Goal: Register for event/course

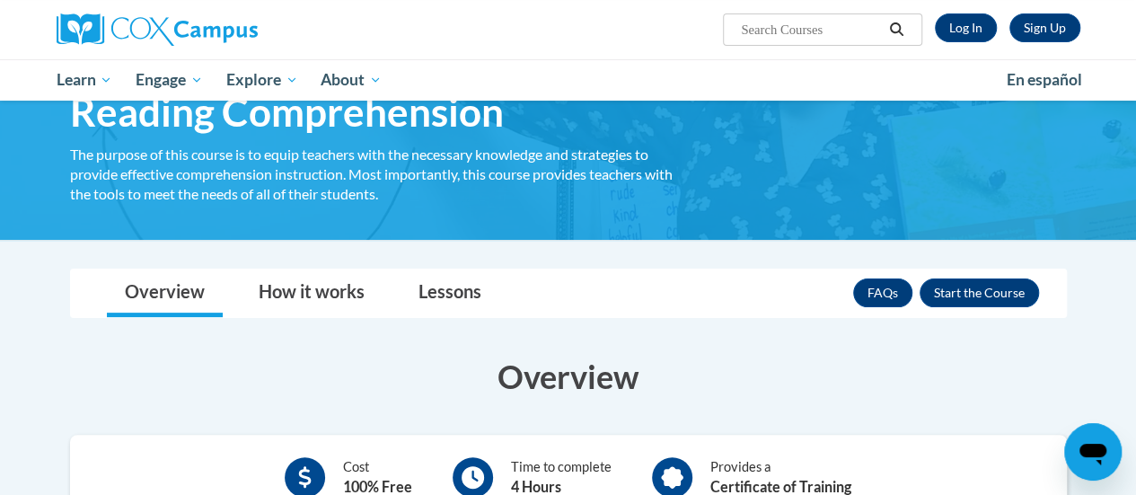
scroll to position [90, 0]
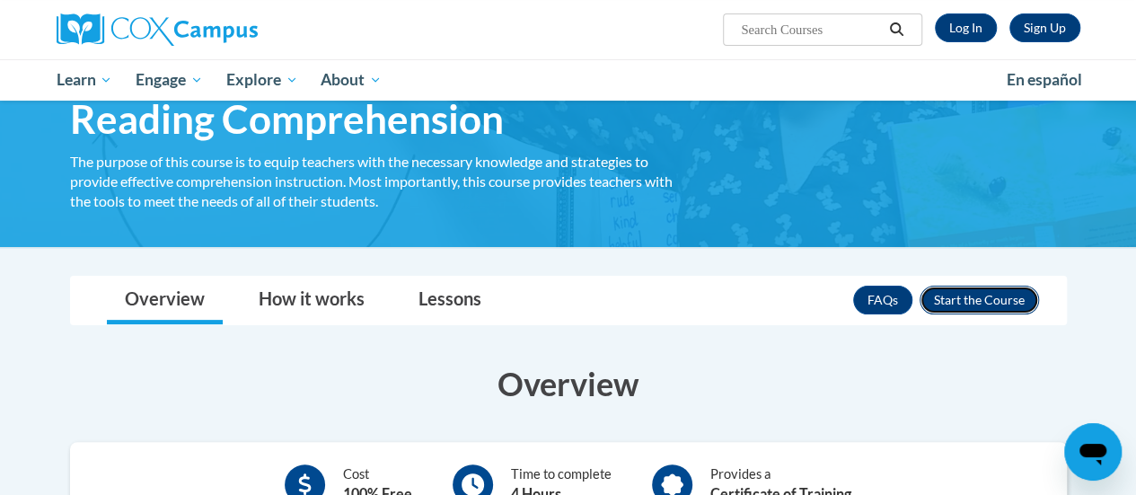
click at [1009, 313] on button "Enroll" at bounding box center [979, 300] width 119 height 29
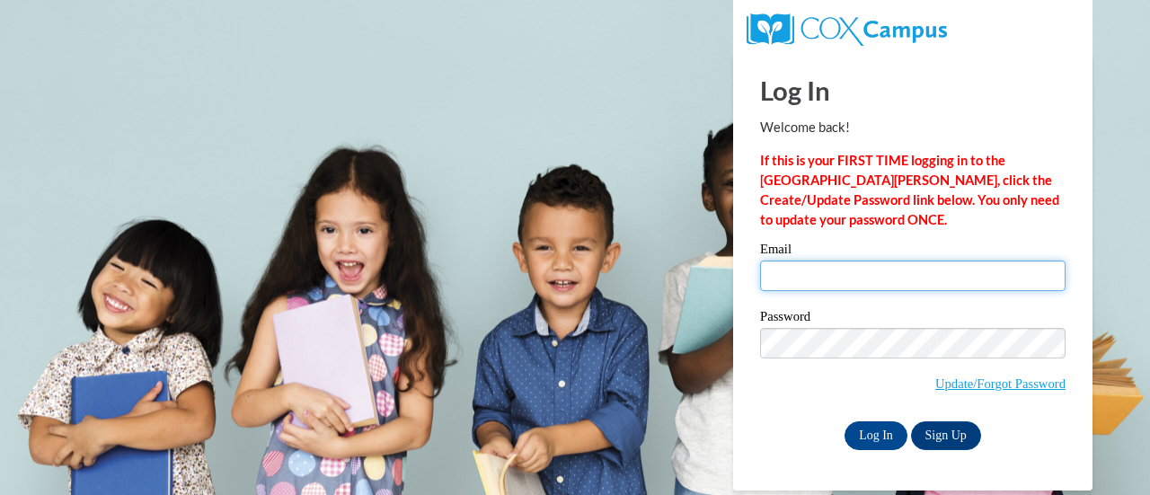
click at [857, 283] on input "Email" at bounding box center [912, 275] width 305 height 31
type input "aliodum24@gmail.com"
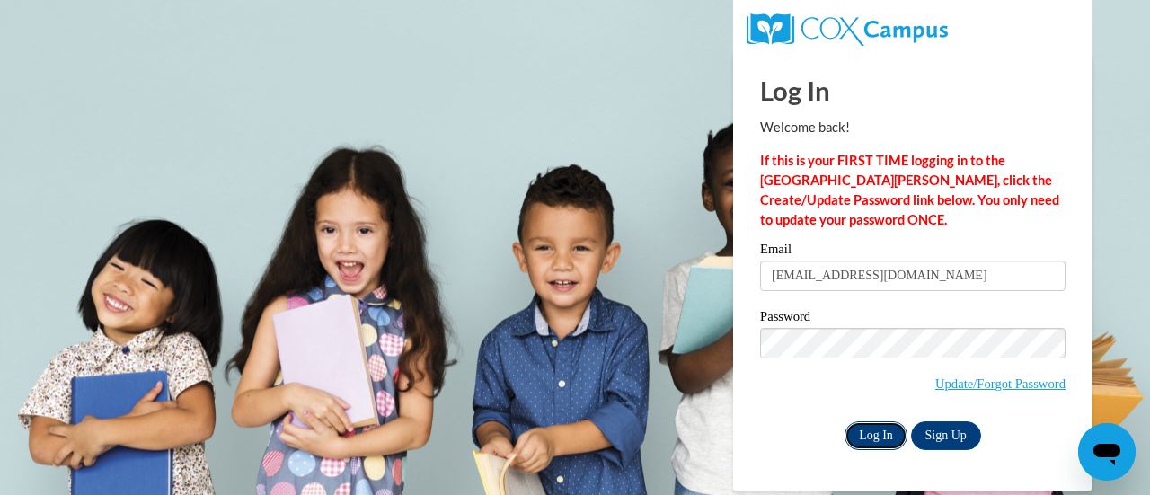
click at [881, 427] on input "Log In" at bounding box center [875, 435] width 63 height 29
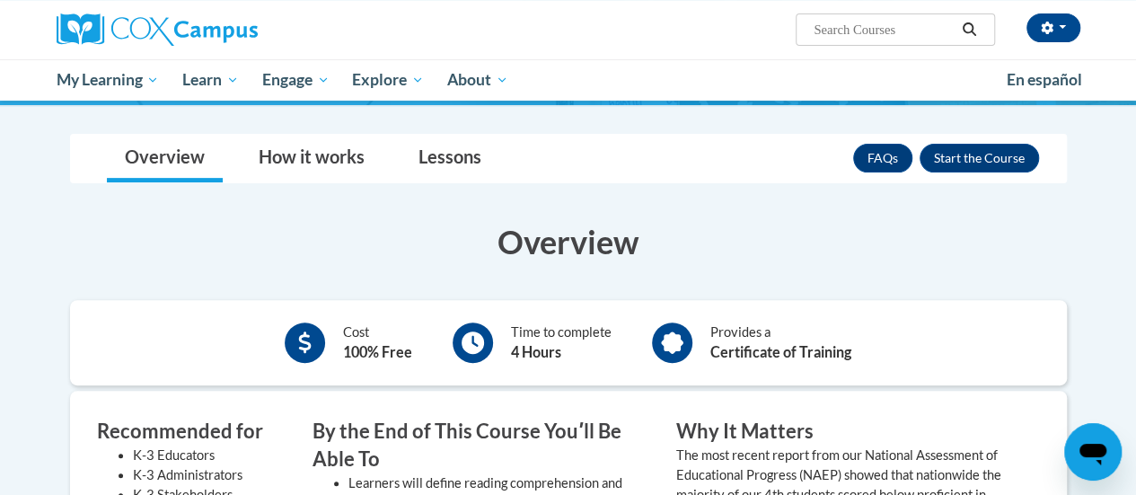
scroll to position [269, 0]
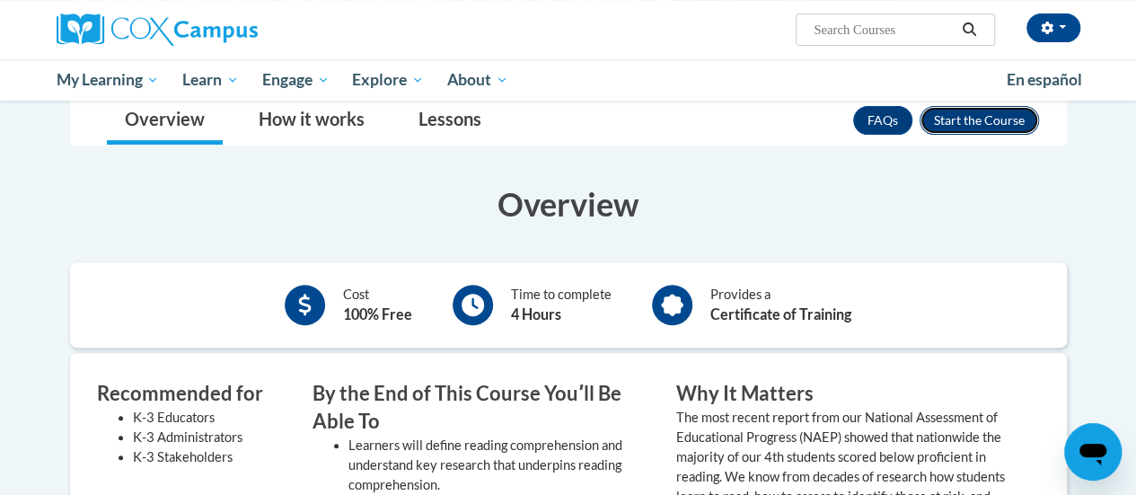
click at [948, 110] on button "Enroll" at bounding box center [979, 120] width 119 height 29
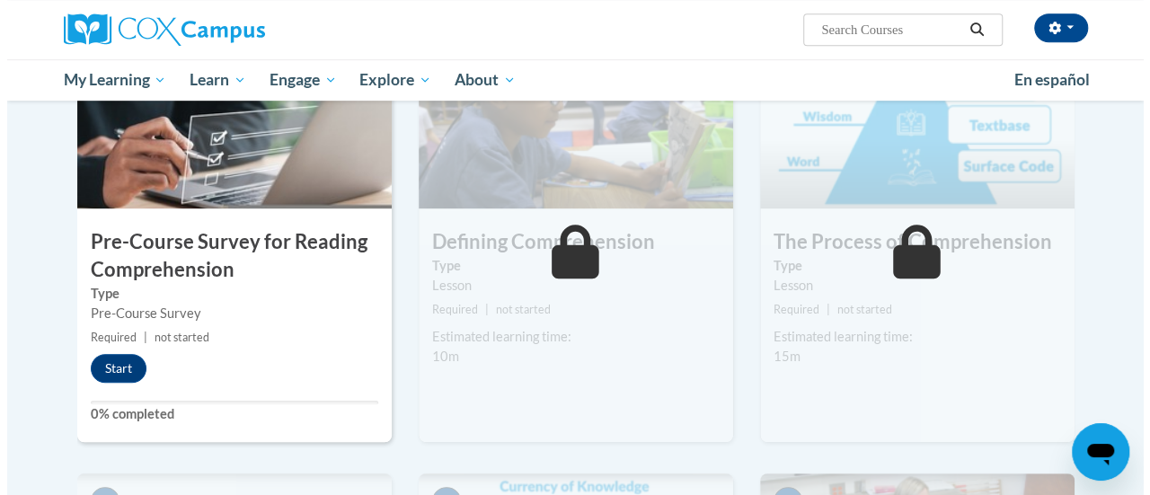
scroll to position [449, 0]
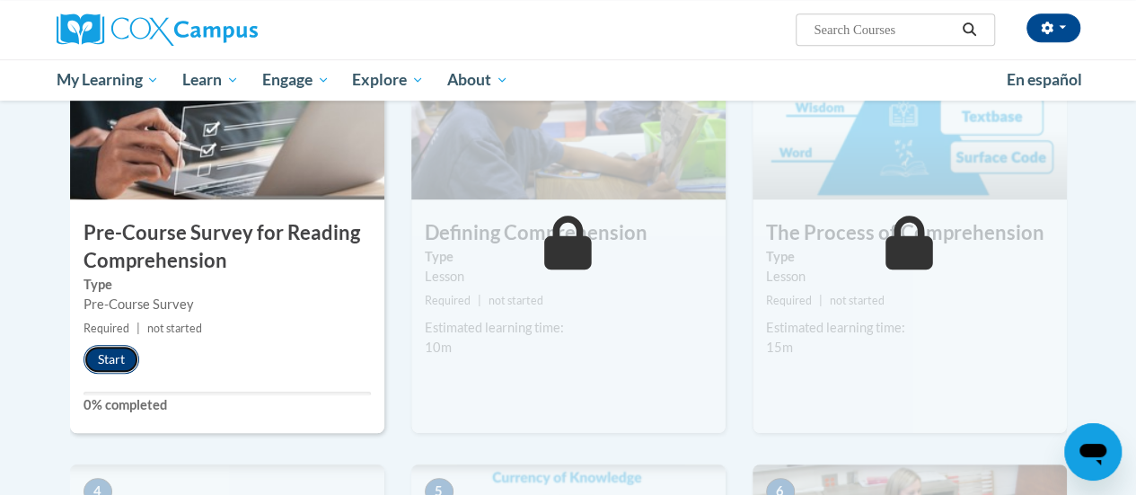
click at [119, 347] on button "Start" at bounding box center [112, 359] width 56 height 29
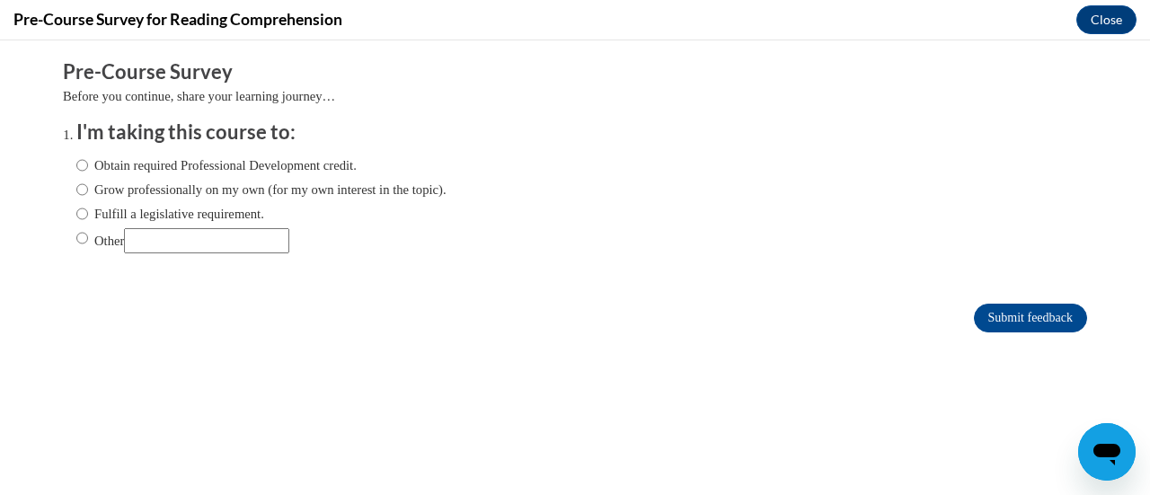
scroll to position [0, 0]
click at [128, 164] on label "Obtain required Professional Development credit." at bounding box center [216, 165] width 280 height 20
click at [88, 164] on input "Obtain required Professional Development credit." at bounding box center [82, 165] width 12 height 20
radio input "true"
drag, startPoint x: 1033, startPoint y: 296, endPoint x: 1036, endPoint y: 310, distance: 13.9
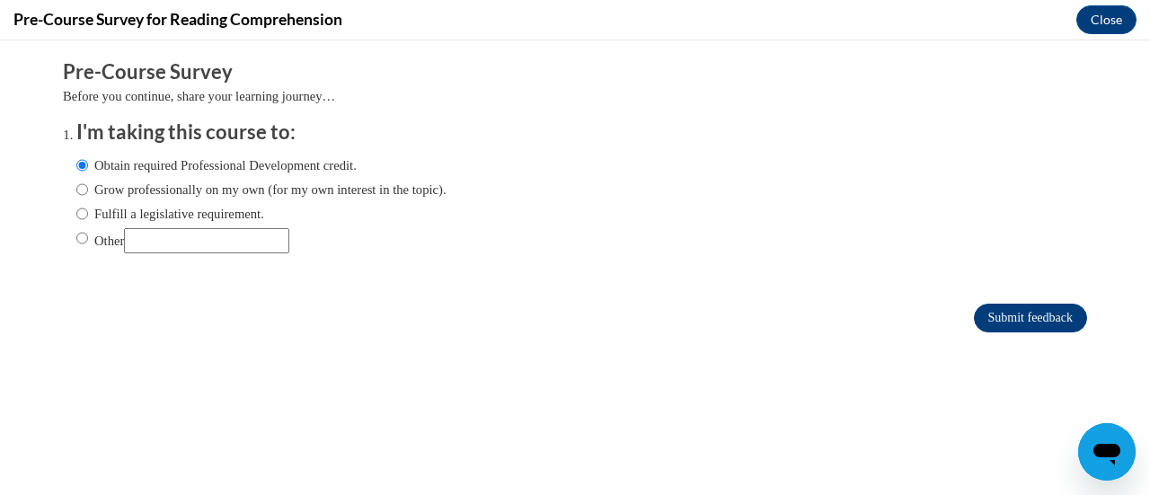
click at [1034, 302] on form "Pre-Course Survey Before you continue, share your learning journey… I'm taking …" at bounding box center [575, 204] width 1024 height 293
click at [1036, 310] on input "Submit feedback" at bounding box center [1030, 318] width 113 height 29
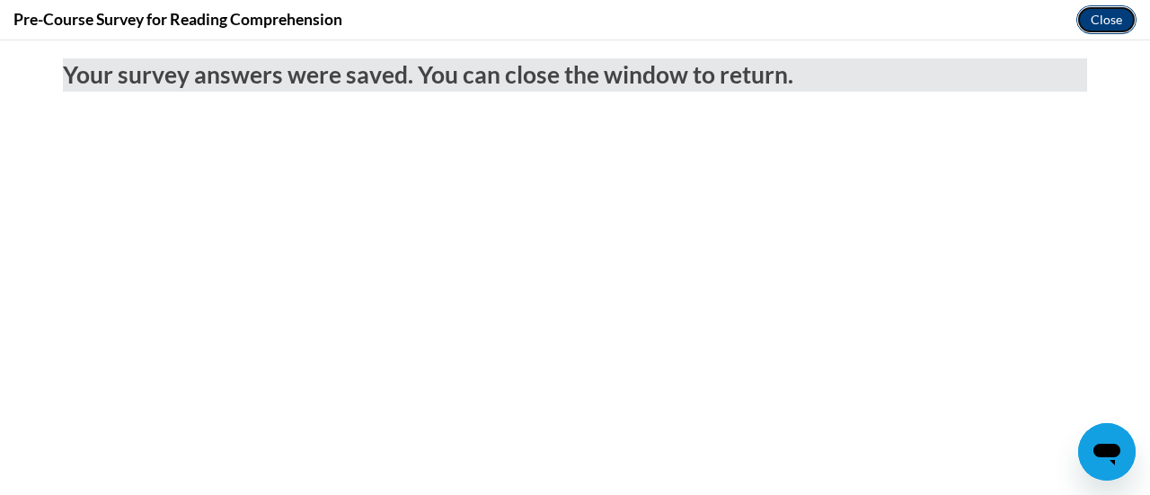
click at [1117, 17] on button "Close" at bounding box center [1106, 19] width 60 height 29
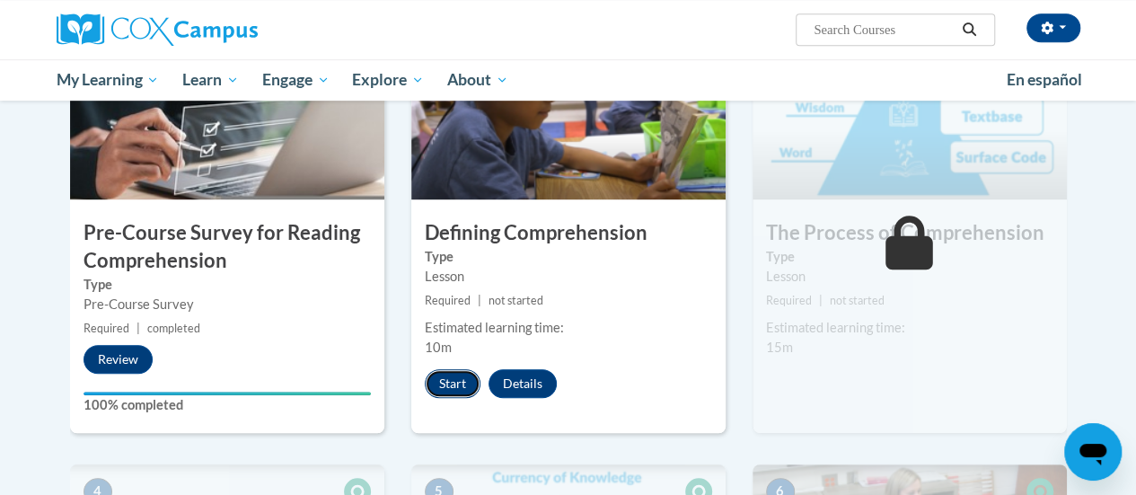
click at [450, 381] on button "Start" at bounding box center [453, 383] width 56 height 29
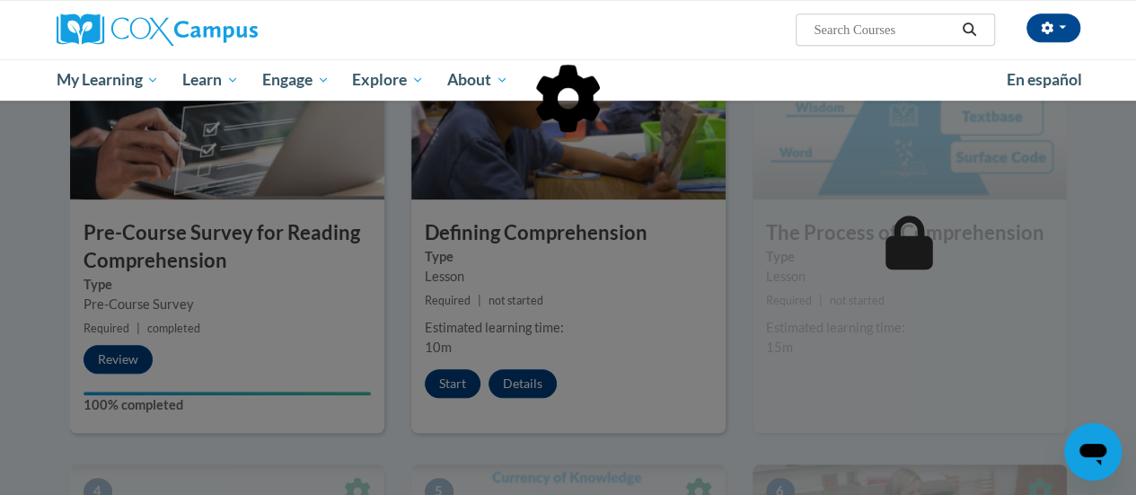
scroll to position [539, 0]
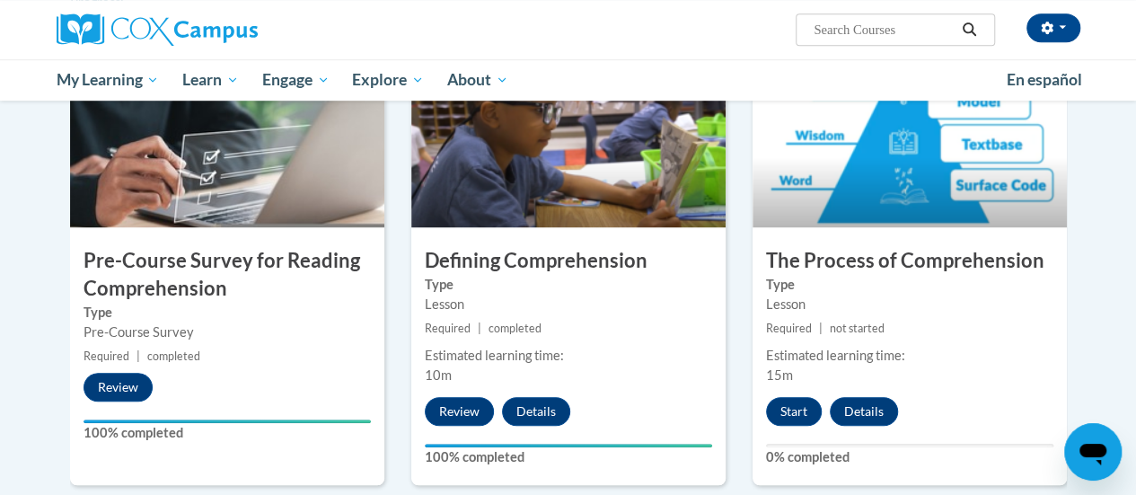
scroll to position [421, 0]
click at [794, 407] on button "Start" at bounding box center [794, 411] width 56 height 29
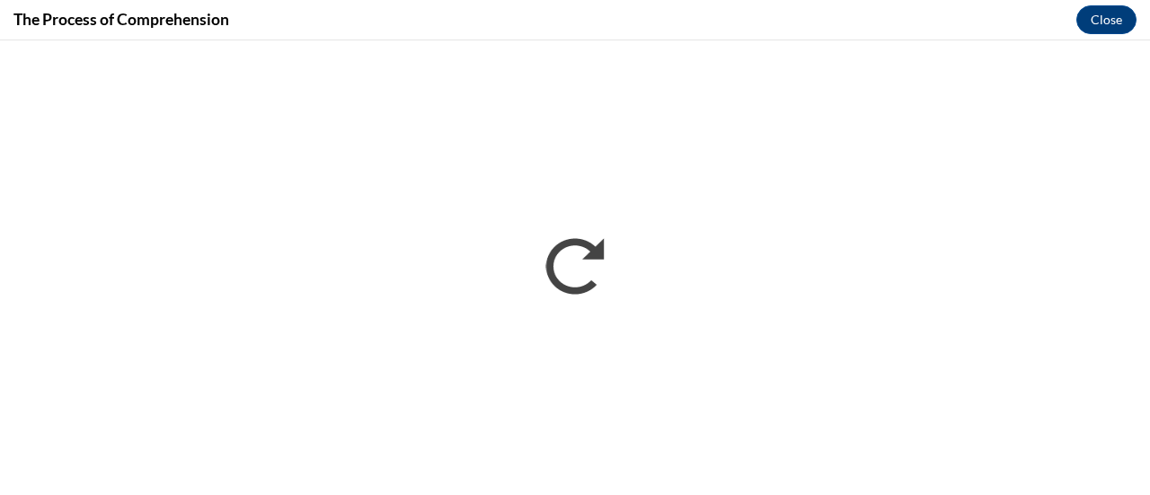
scroll to position [0, 0]
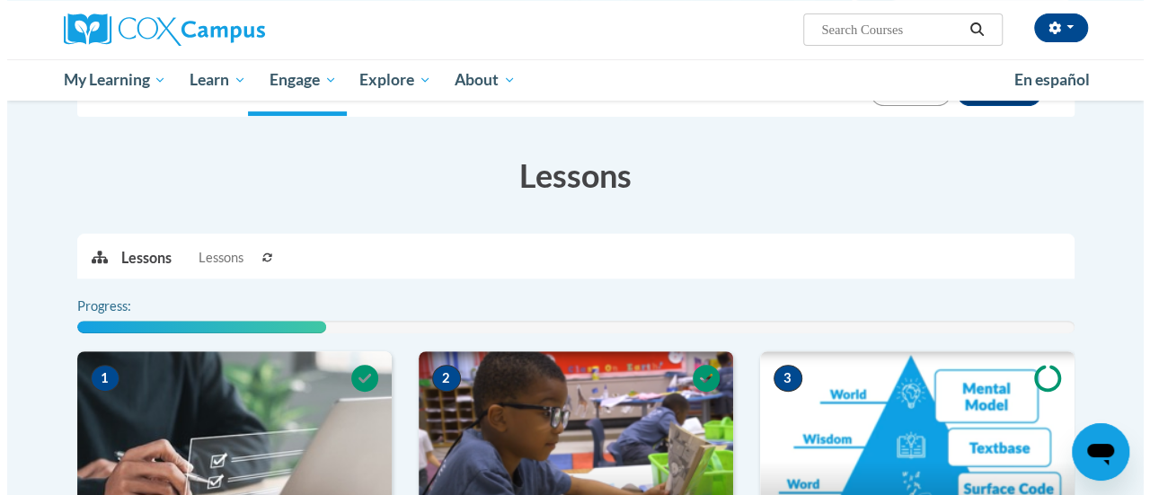
scroll to position [359, 0]
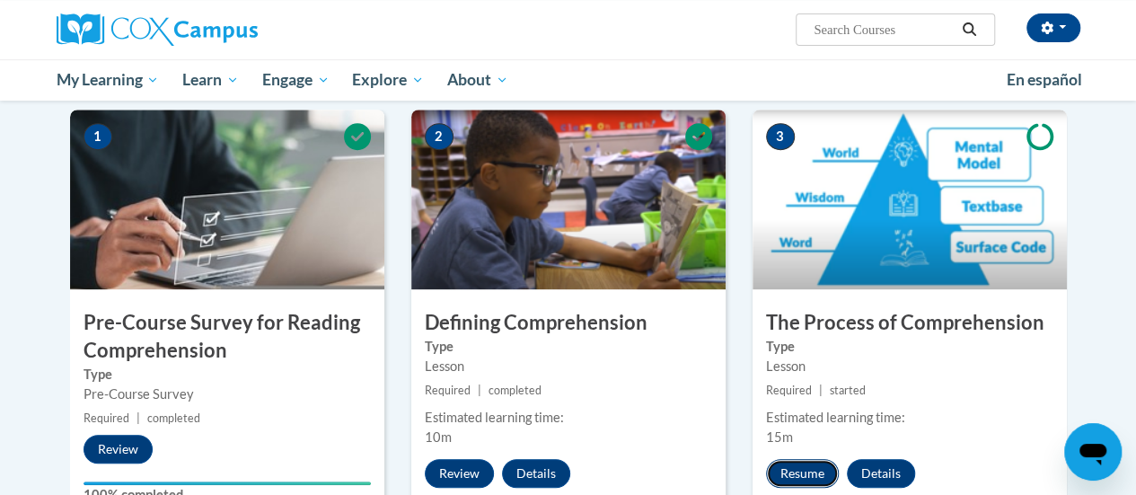
click at [818, 477] on button "Resume" at bounding box center [802, 473] width 73 height 29
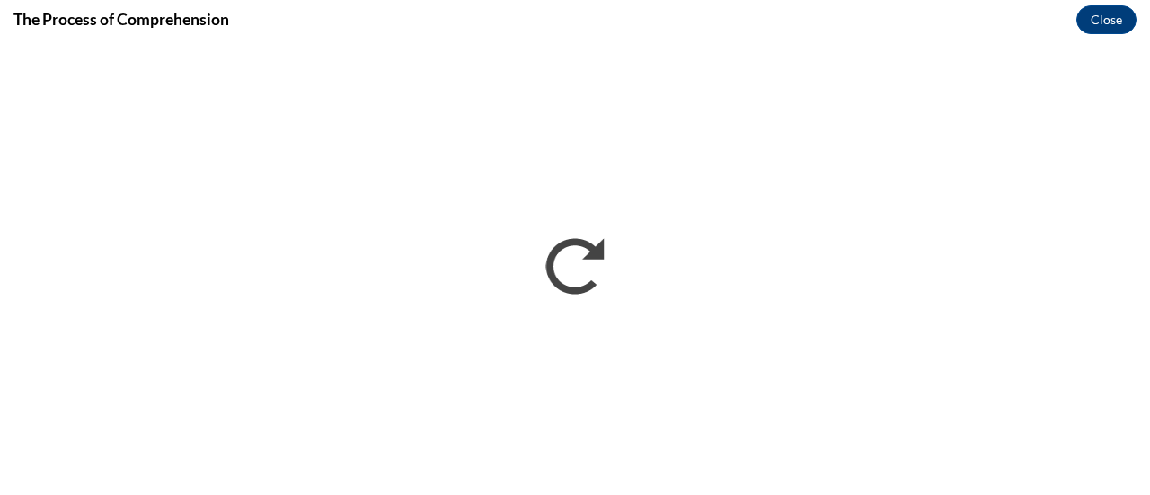
scroll to position [0, 0]
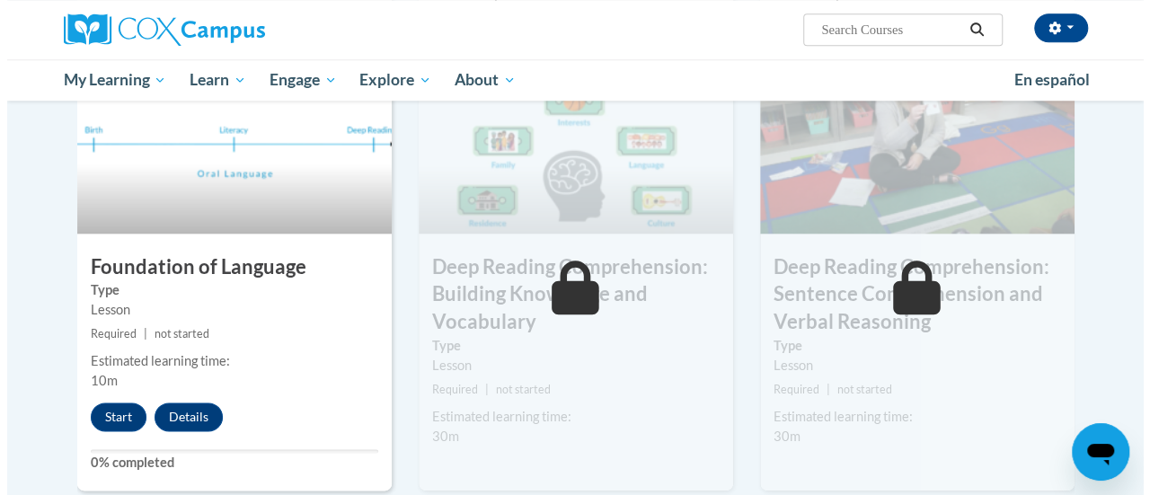
scroll to position [898, 0]
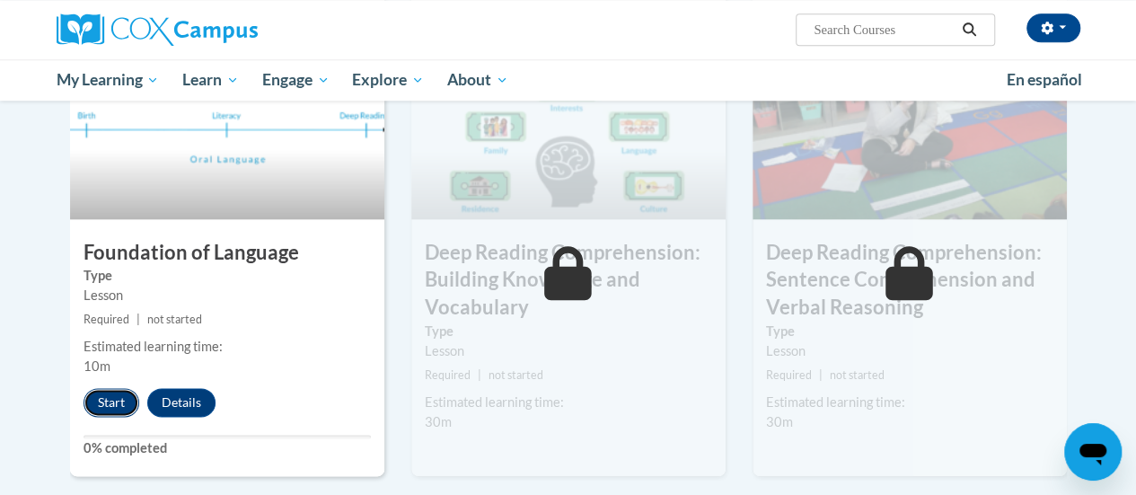
click at [110, 391] on button "Start" at bounding box center [112, 402] width 56 height 29
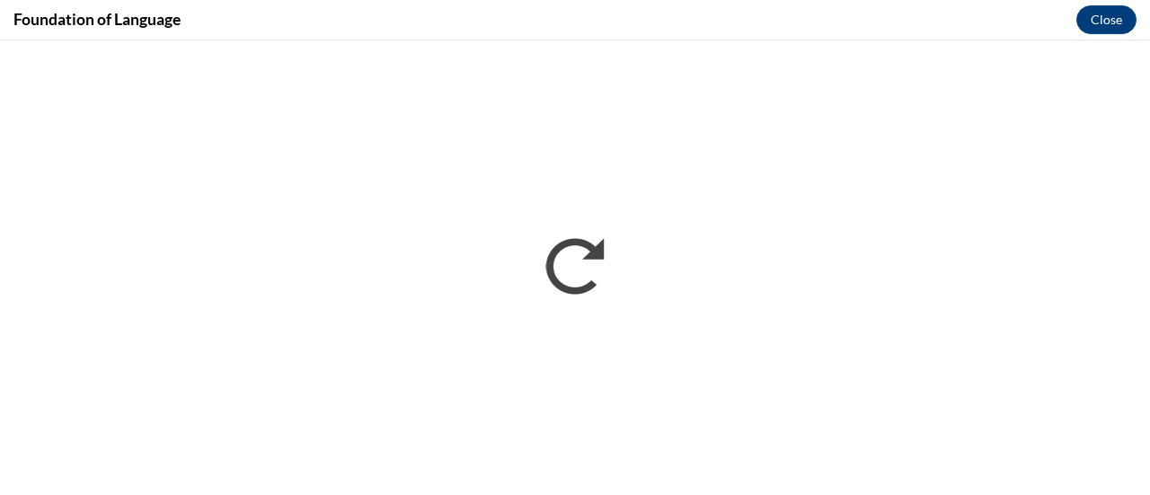
scroll to position [0, 0]
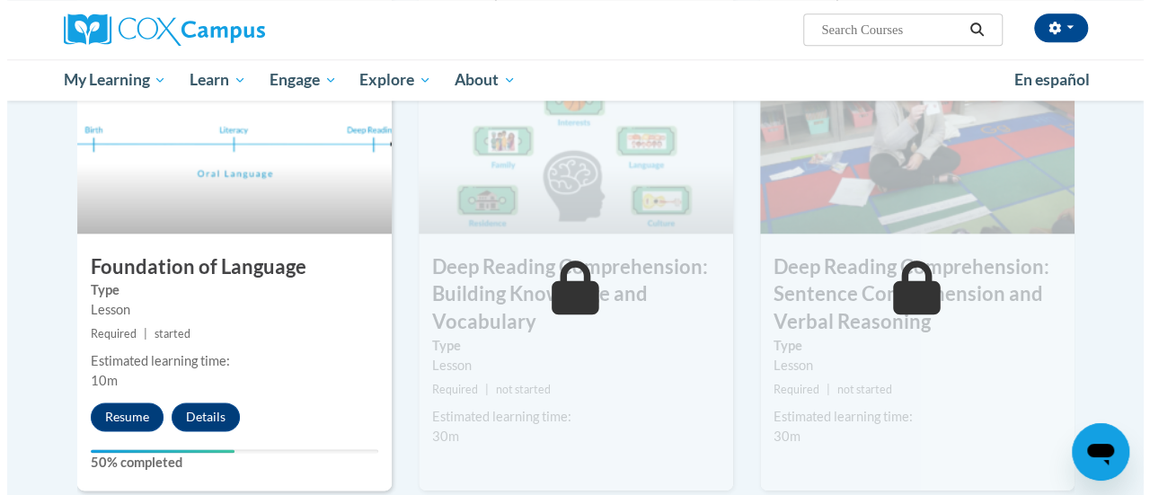
scroll to position [893, 0]
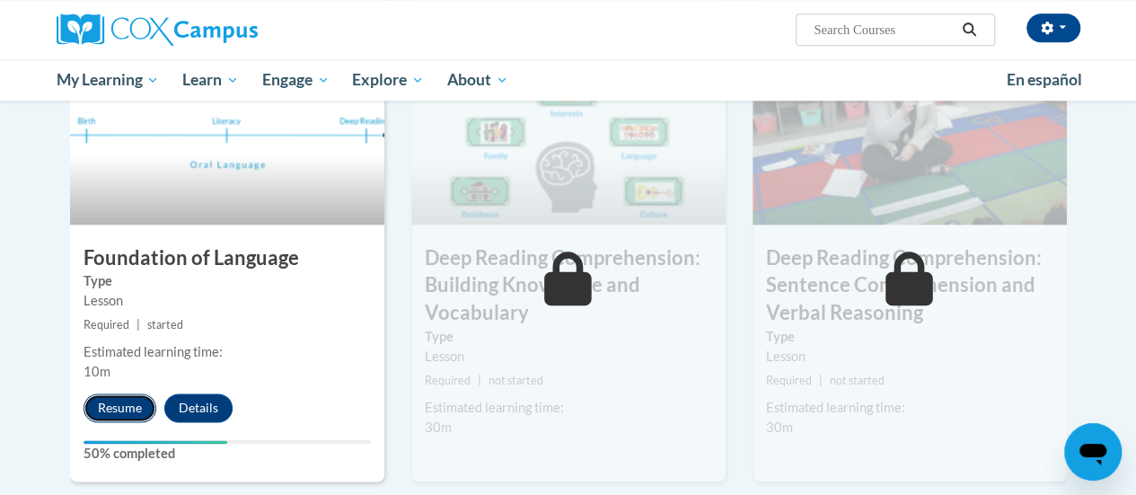
click at [113, 408] on button "Resume" at bounding box center [120, 407] width 73 height 29
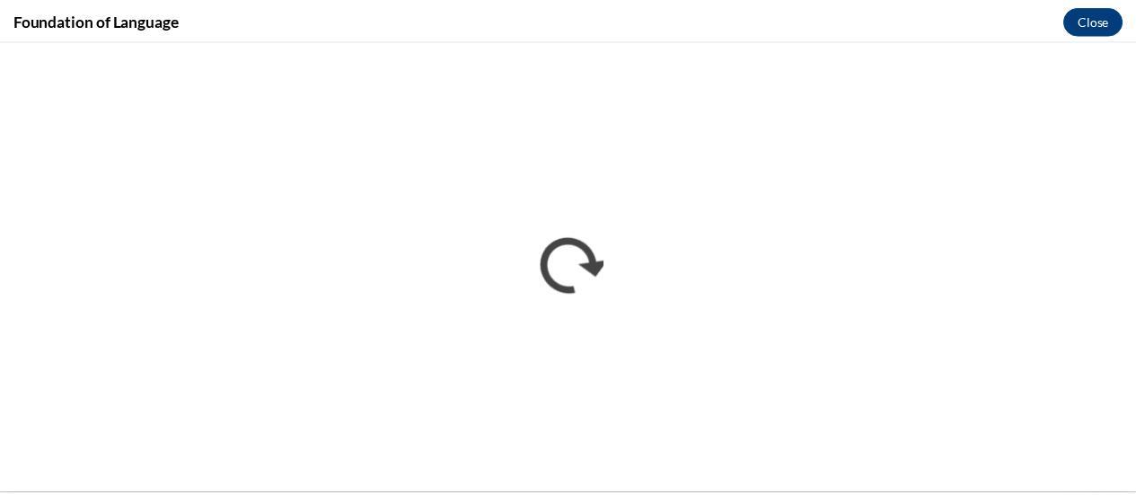
scroll to position [0, 0]
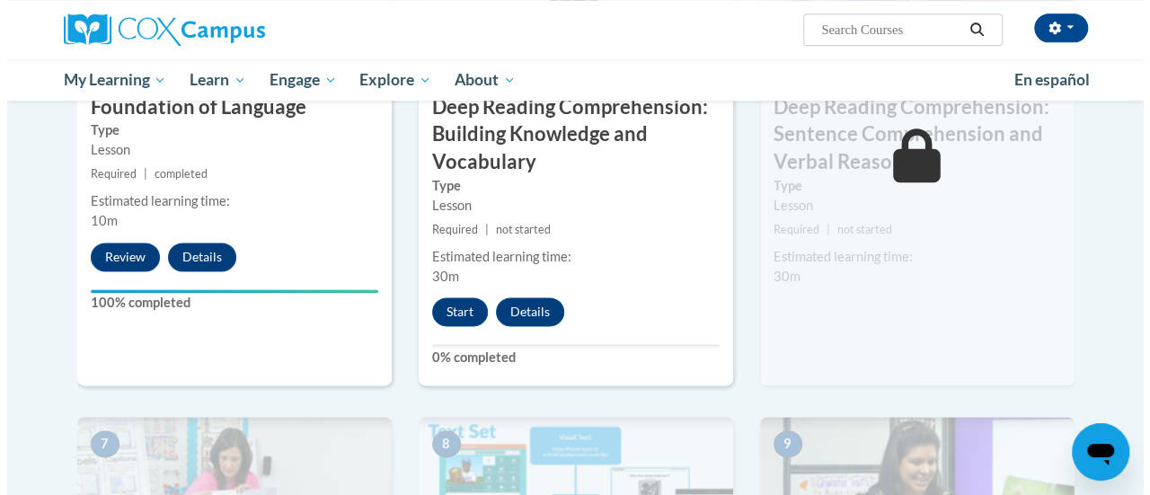
scroll to position [1078, 0]
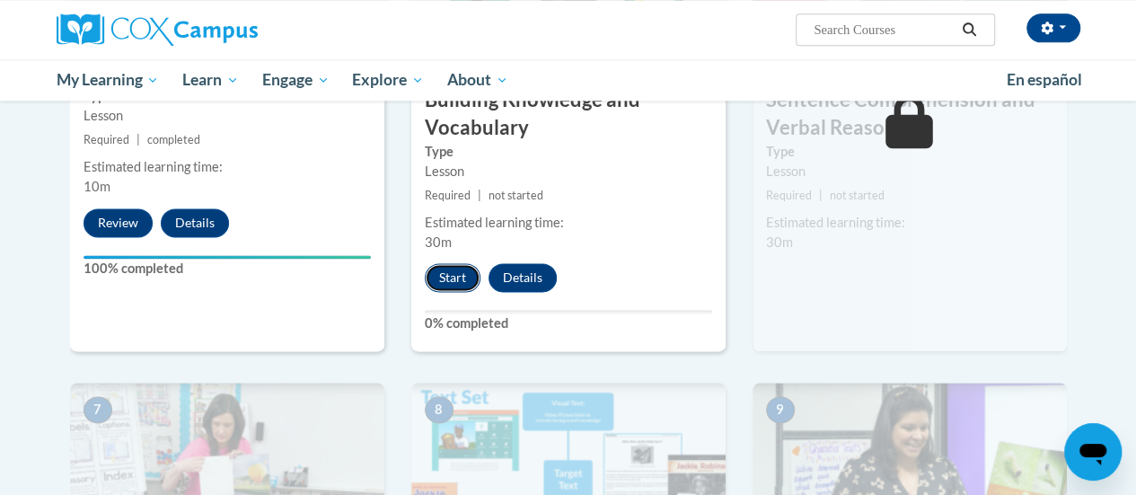
click at [465, 279] on button "Start" at bounding box center [453, 277] width 56 height 29
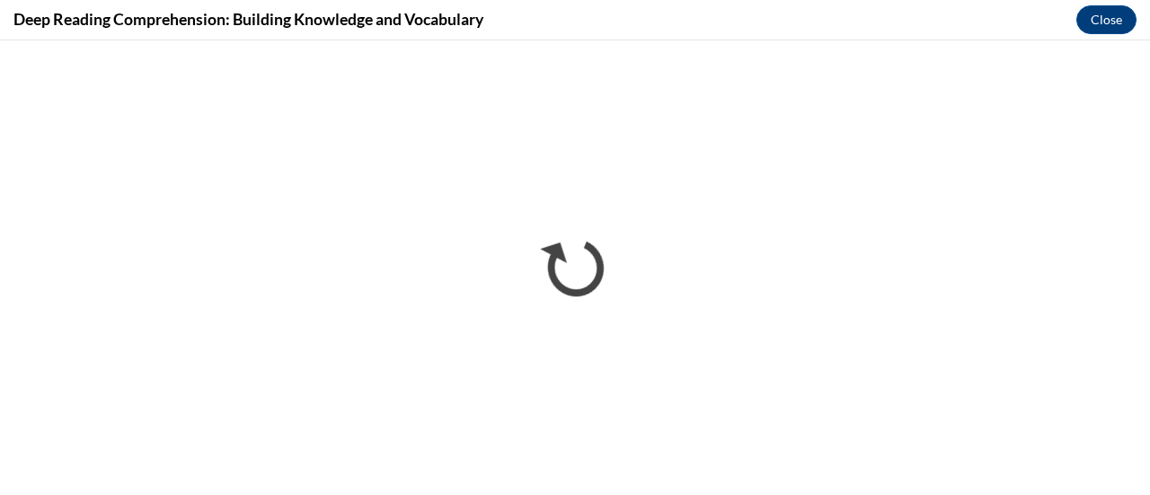
scroll to position [0, 0]
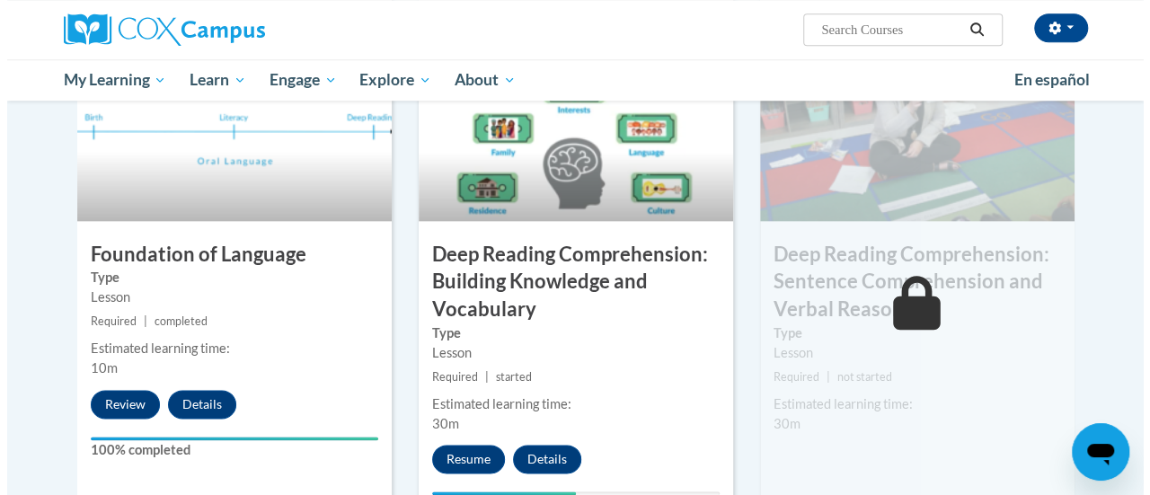
scroll to position [921, 0]
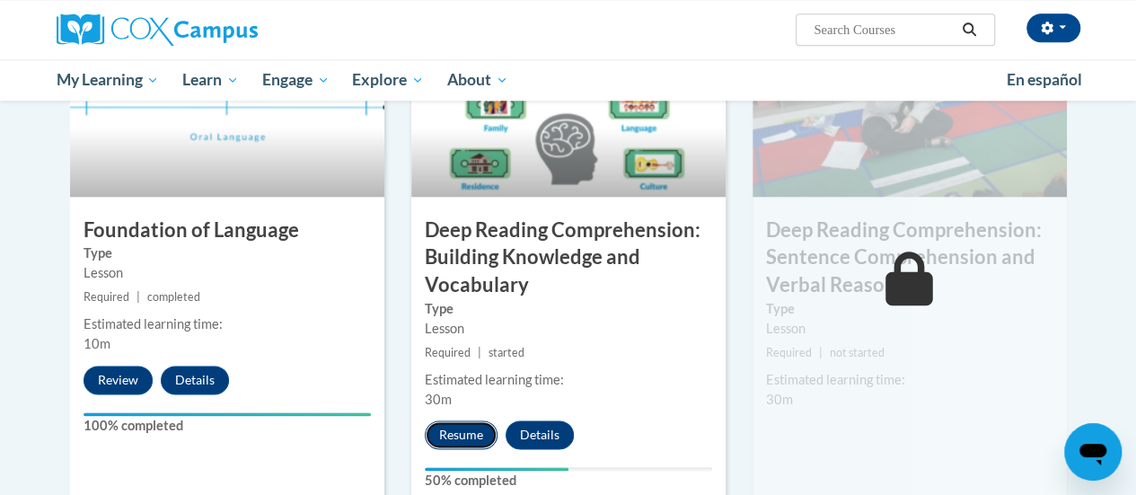
click at [446, 437] on button "Resume" at bounding box center [461, 434] width 73 height 29
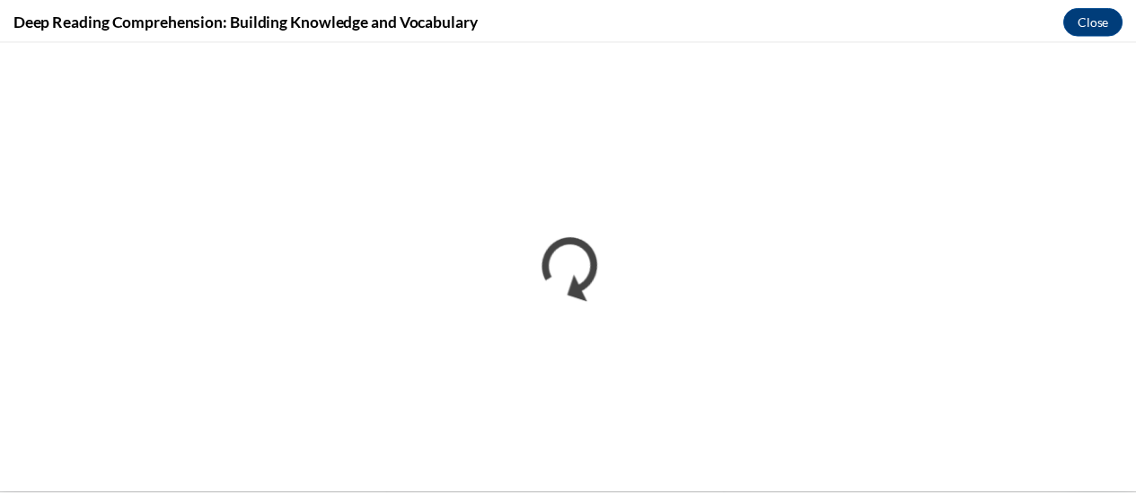
scroll to position [0, 0]
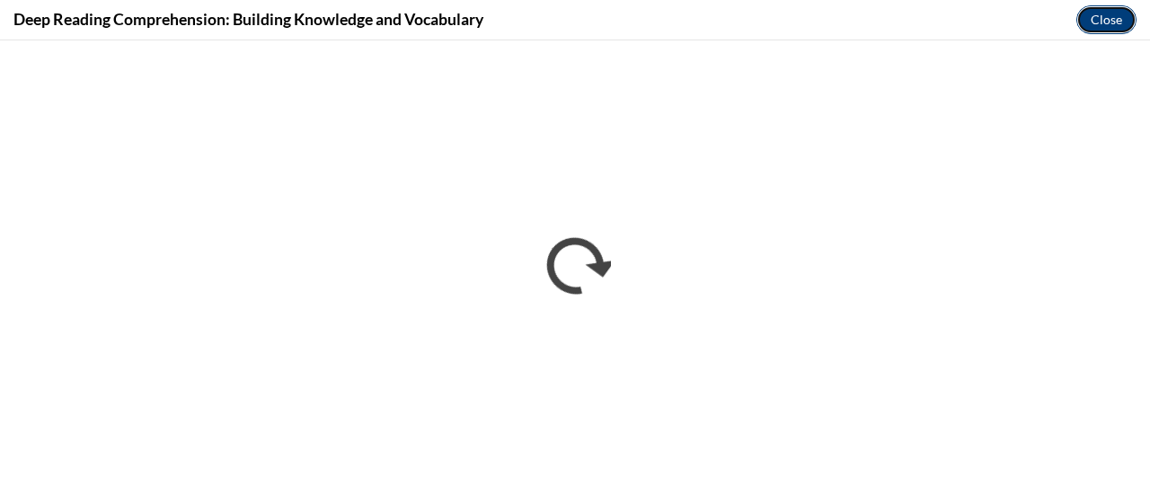
click at [1128, 8] on button "Close" at bounding box center [1106, 19] width 60 height 29
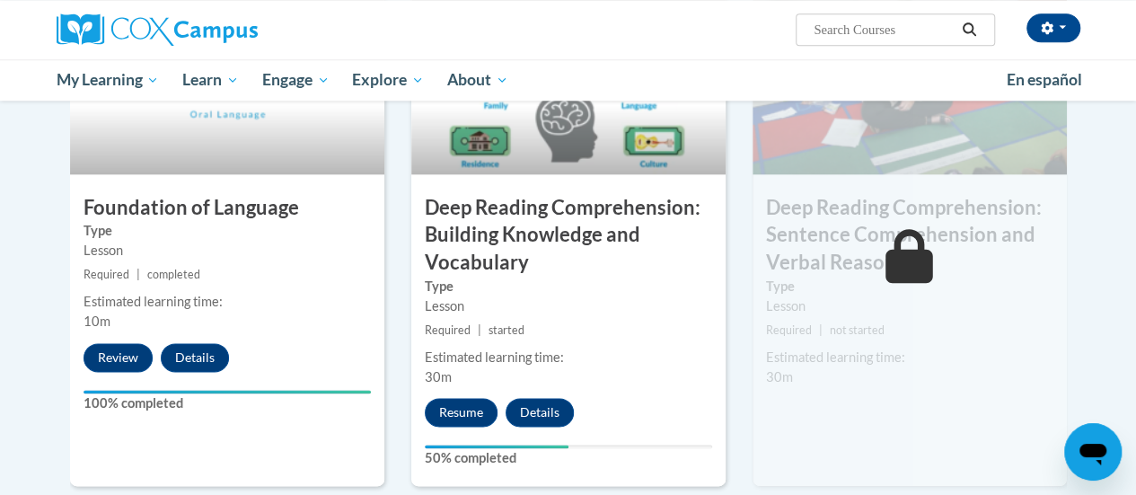
scroll to position [1010, 0]
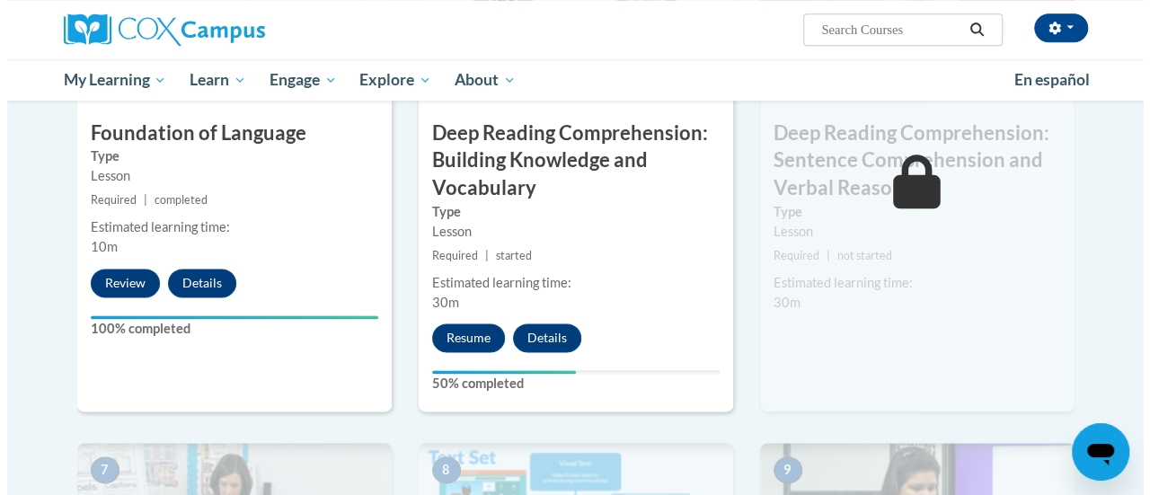
scroll to position [1100, 0]
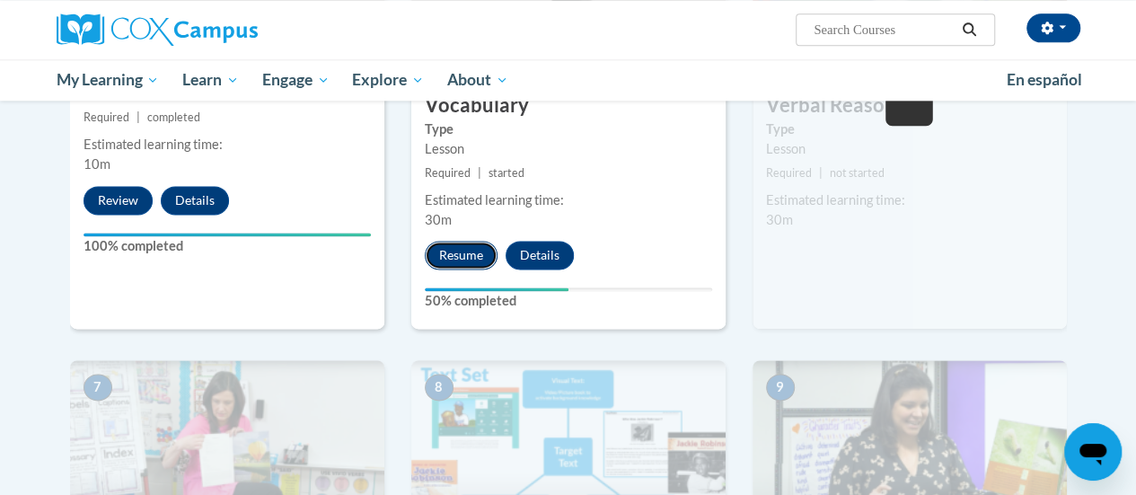
click at [450, 260] on button "Resume" at bounding box center [461, 255] width 73 height 29
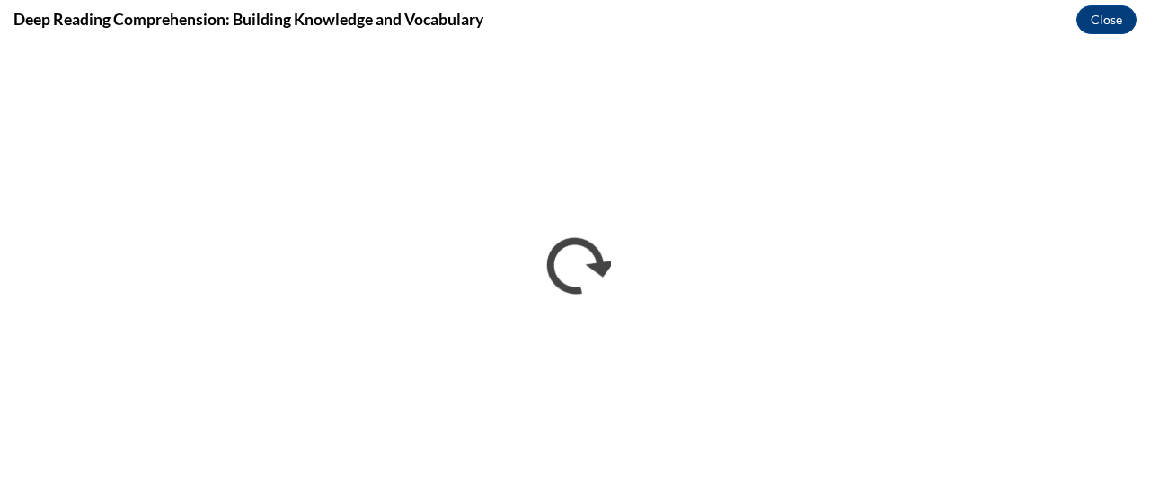
scroll to position [0, 0]
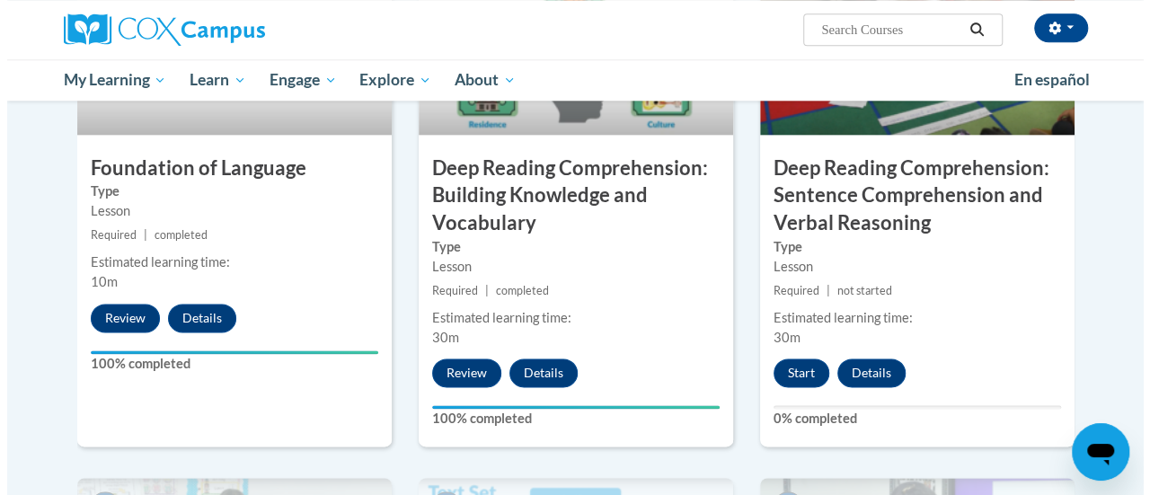
scroll to position [1111, 0]
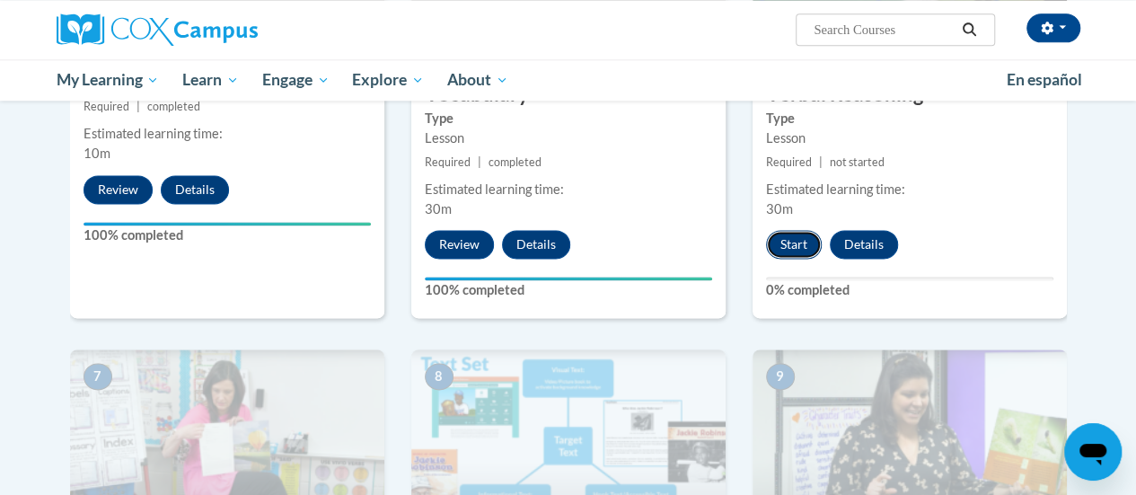
click at [800, 245] on button "Start" at bounding box center [794, 244] width 56 height 29
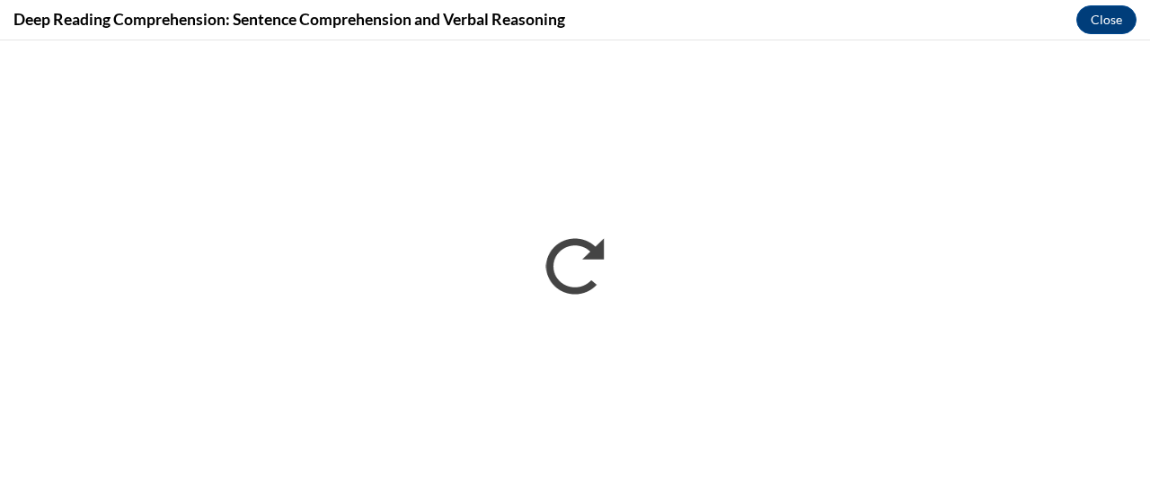
scroll to position [0, 0]
